Goal: Book appointment/travel/reservation

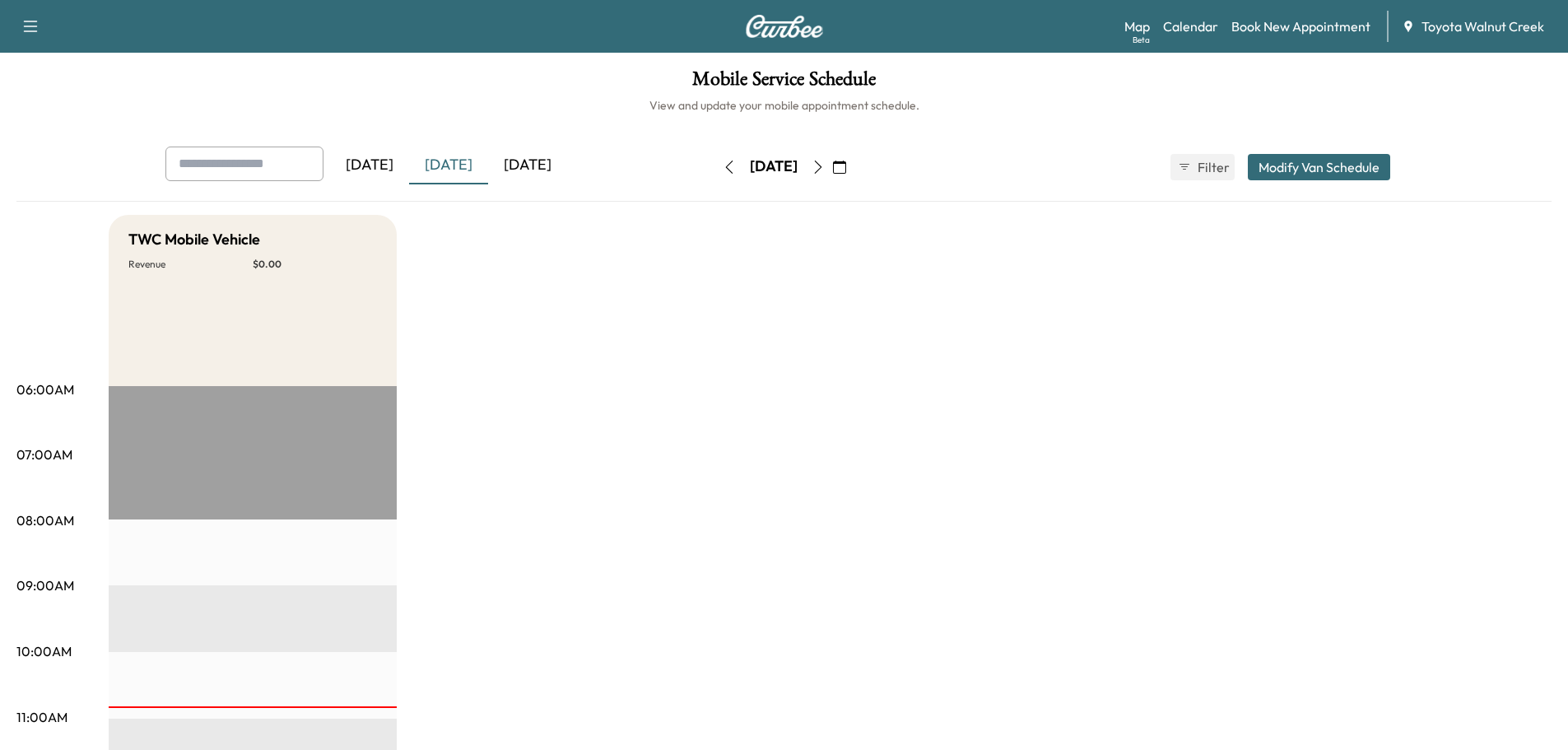
click at [509, 158] on div "[DATE]" at bounding box center [527, 165] width 79 height 38
click at [824, 164] on icon "button" at bounding box center [817, 166] width 13 height 13
click at [824, 166] on icon "button" at bounding box center [817, 166] width 13 height 13
click at [832, 164] on button "button" at bounding box center [817, 166] width 28 height 26
click at [459, 164] on div "[DATE]" at bounding box center [448, 165] width 79 height 38
